Goal: Navigation & Orientation: Find specific page/section

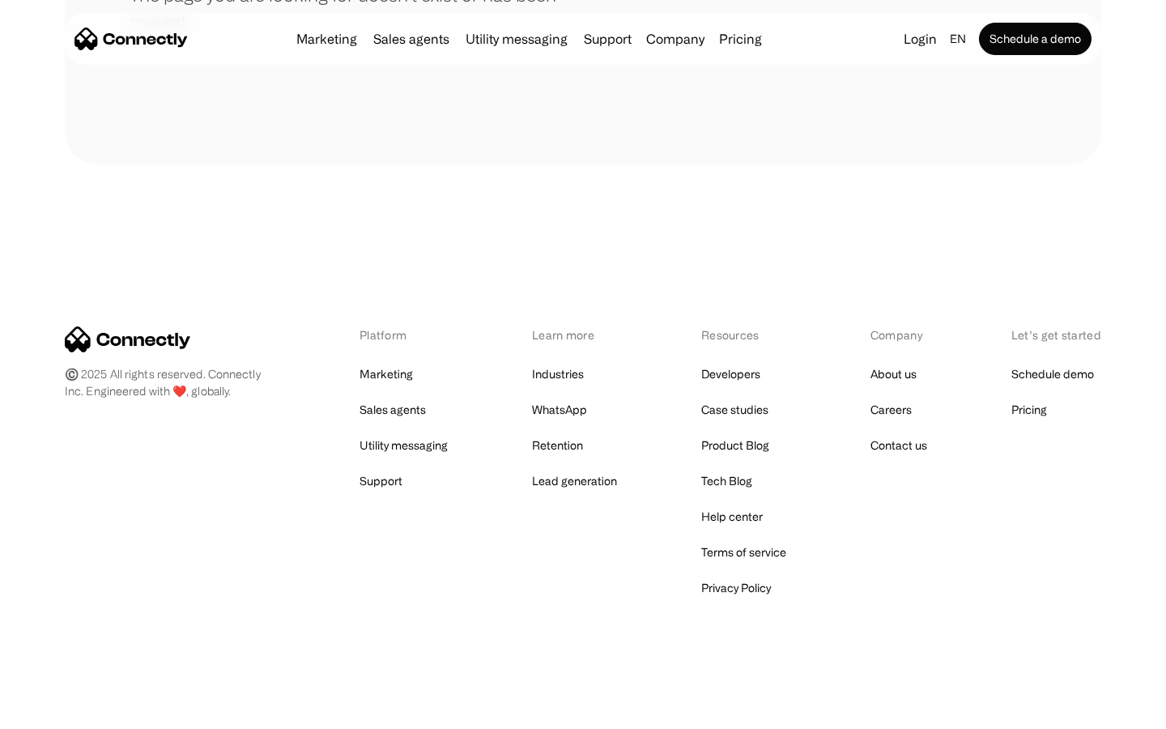
scroll to position [296, 0]
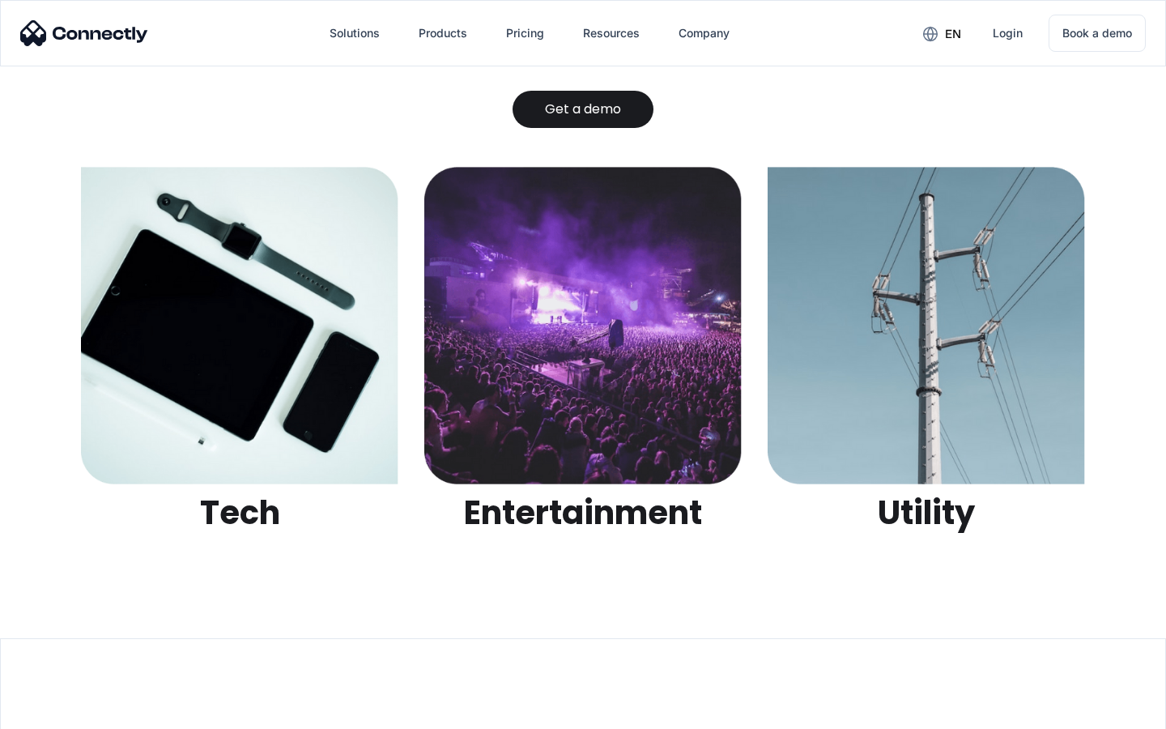
scroll to position [5111, 0]
